Goal: Transaction & Acquisition: Purchase product/service

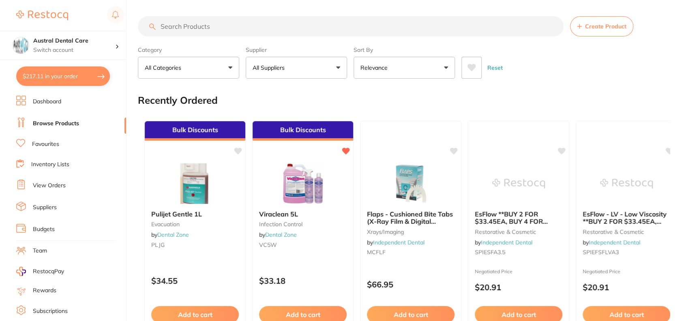
click at [62, 77] on button "$217.11 in your order" at bounding box center [63, 76] width 94 height 19
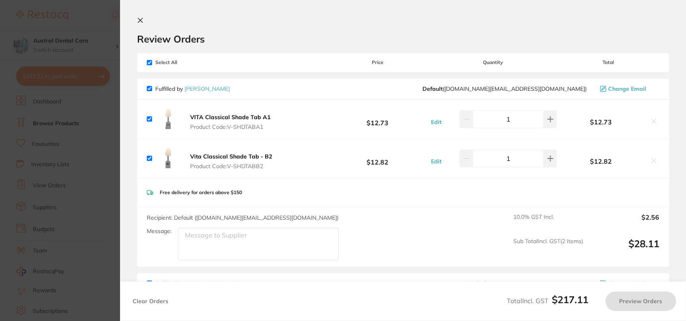
checkbox input "true"
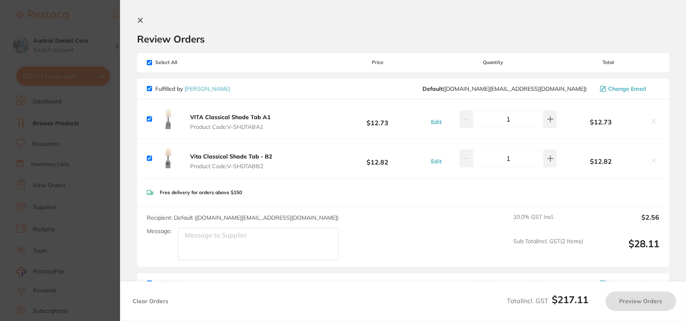
checkbox input "true"
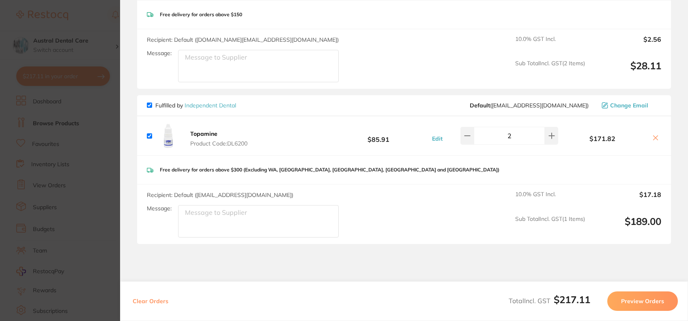
scroll to position [178, 0]
click at [206, 132] on b "Topamine" at bounding box center [203, 133] width 27 height 7
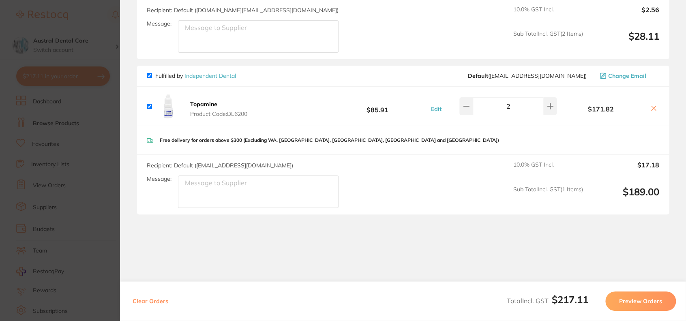
scroll to position [208, 0]
click at [79, 30] on section "Update RRP Set your pre negotiated price for this item. Item Agreed RRP (excl. …" at bounding box center [343, 160] width 686 height 321
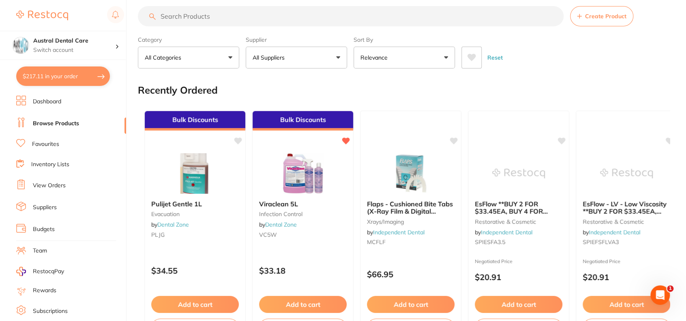
scroll to position [0, 0]
